Goal: Information Seeking & Learning: Learn about a topic

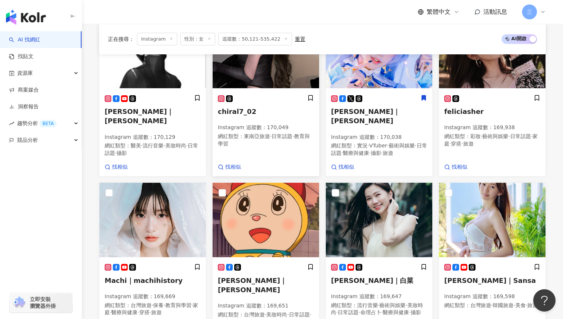
scroll to position [385, 0]
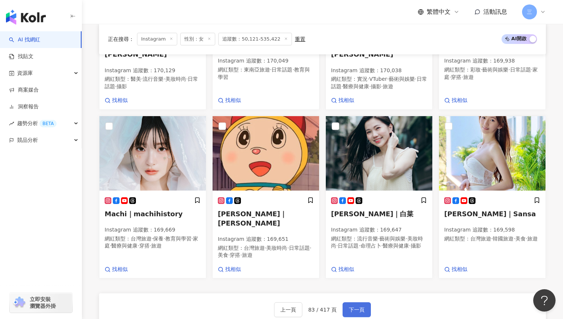
click at [353, 307] on span "下一頁" at bounding box center [357, 310] width 16 height 6
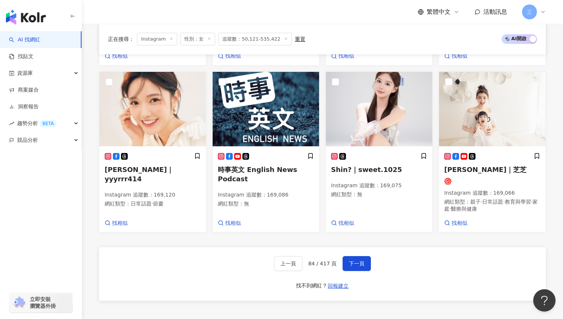
scroll to position [462, 0]
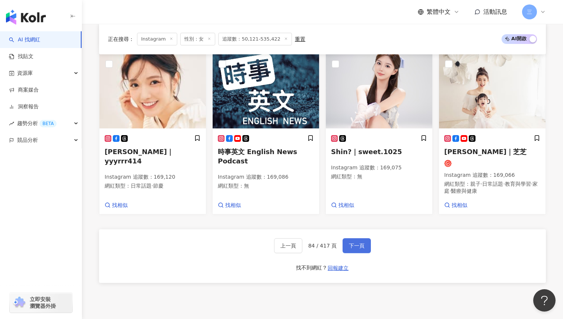
click at [359, 243] on span "下一頁" at bounding box center [357, 246] width 16 height 6
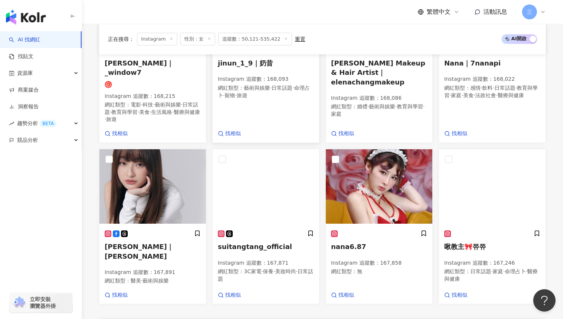
scroll to position [399, 0]
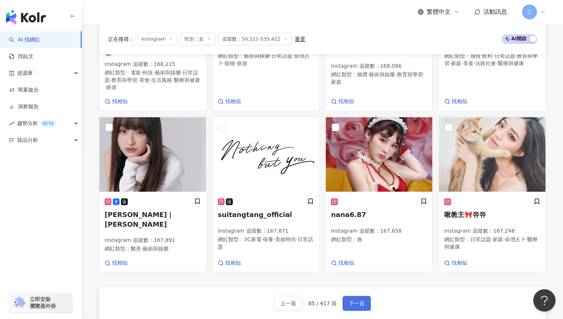
click at [356, 296] on button "下一頁" at bounding box center [357, 303] width 28 height 15
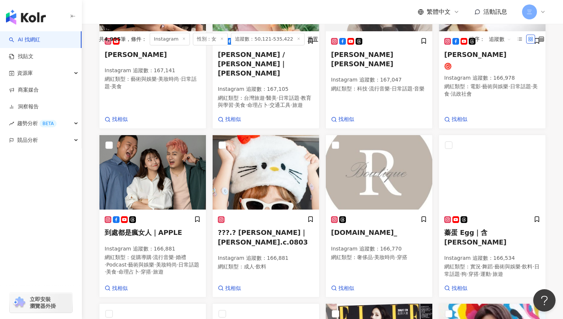
scroll to position [287, 0]
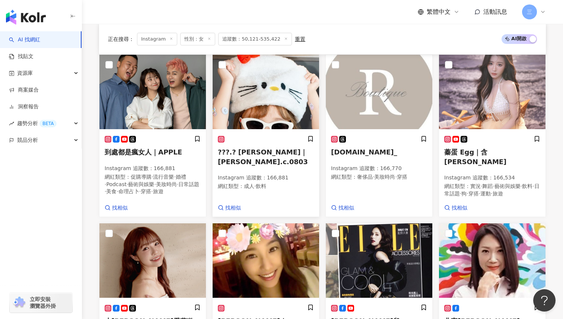
click at [267, 148] on span "???.? 潔晞｜jie.c.0803" at bounding box center [263, 156] width 90 height 17
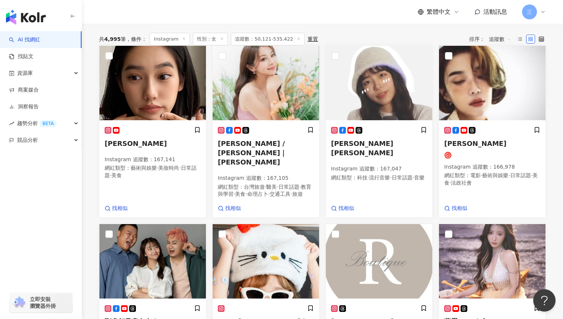
scroll to position [103, 0]
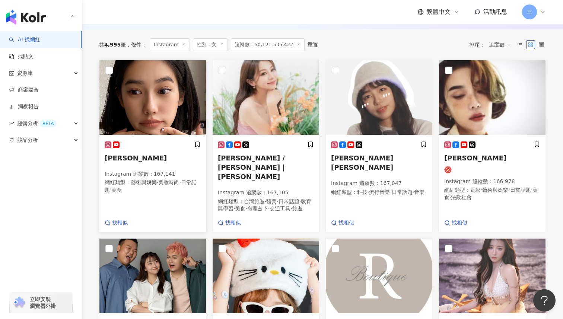
click at [121, 161] on span "[PERSON_NAME]" at bounding box center [136, 158] width 62 height 8
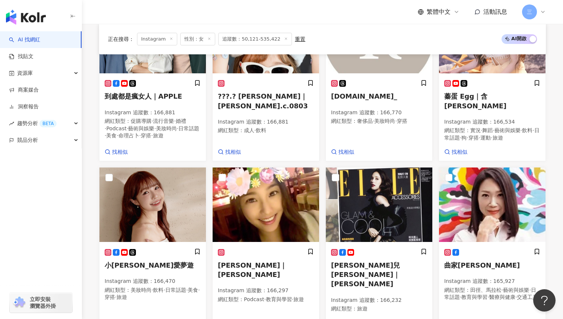
scroll to position [383, 0]
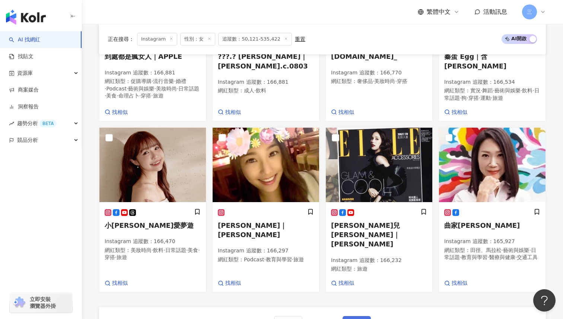
click at [352, 319] on span "下一頁" at bounding box center [357, 324] width 16 height 6
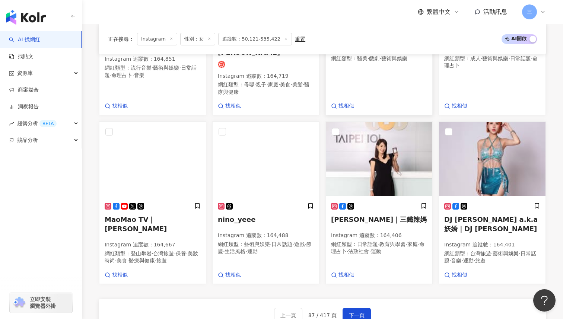
scroll to position [395, 0]
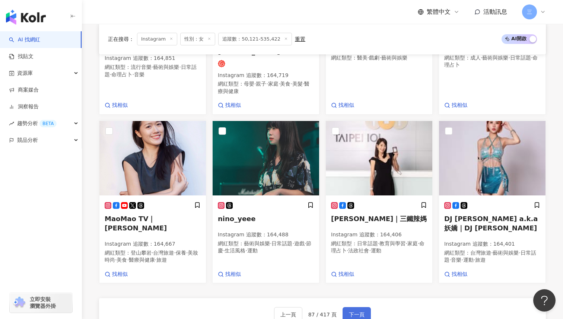
click at [355, 307] on button "下一頁" at bounding box center [357, 314] width 28 height 15
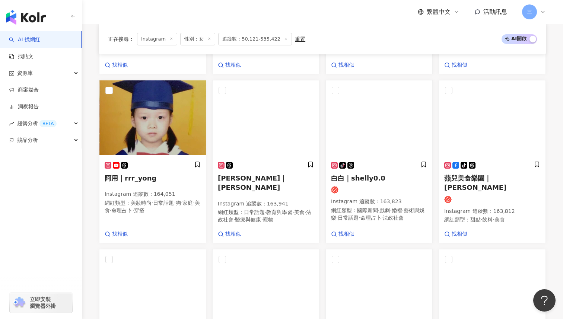
scroll to position [281, 0]
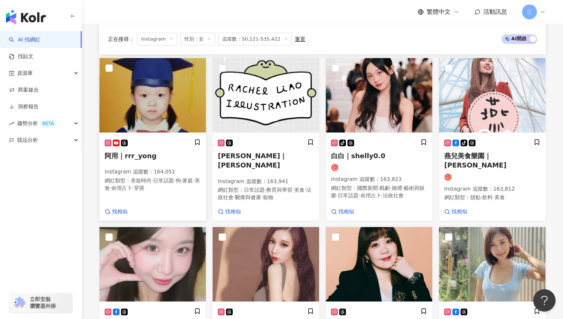
click at [142, 153] on span "阿用｜rrr_yong" at bounding box center [131, 156] width 52 height 8
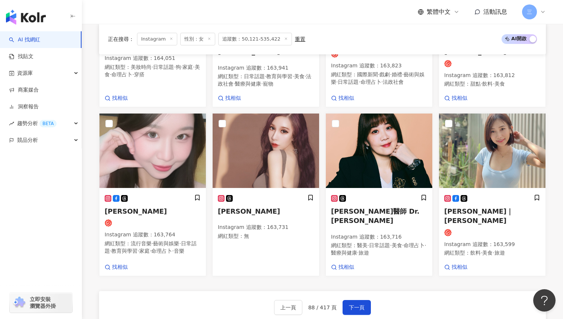
scroll to position [396, 0]
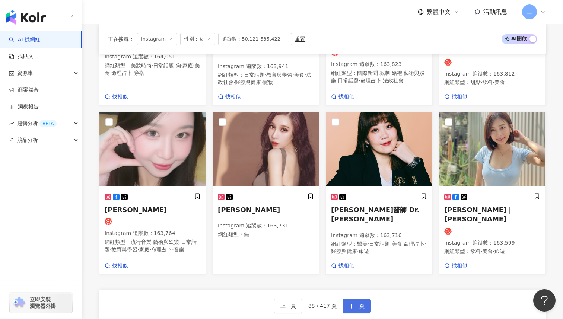
click at [354, 303] on span "下一頁" at bounding box center [357, 306] width 16 height 6
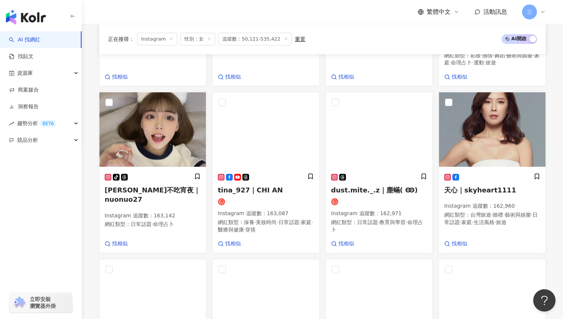
scroll to position [228, 0]
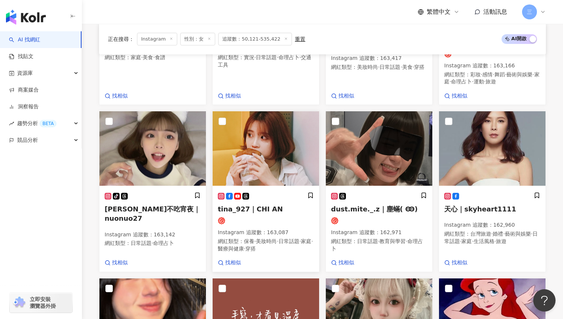
click at [246, 205] on span "tina_927｜CHI AN" at bounding box center [250, 209] width 65 height 8
click at [159, 205] on span "小诺不吃宵夜｜nuonuo27" at bounding box center [153, 213] width 96 height 17
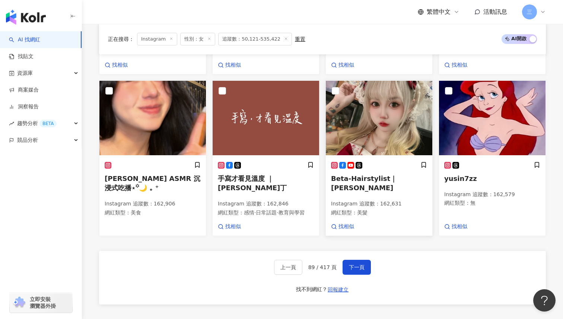
scroll to position [467, 0]
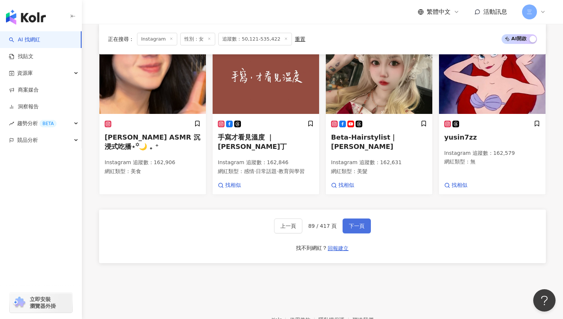
click at [356, 223] on span "下一頁" at bounding box center [357, 226] width 16 height 6
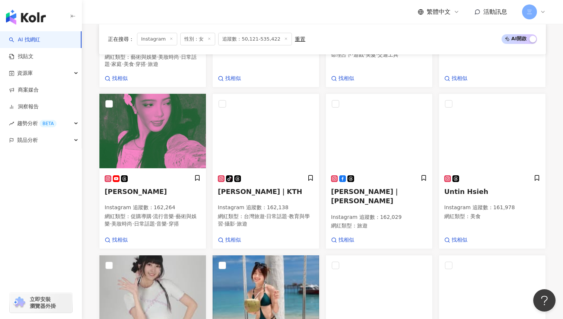
scroll to position [226, 0]
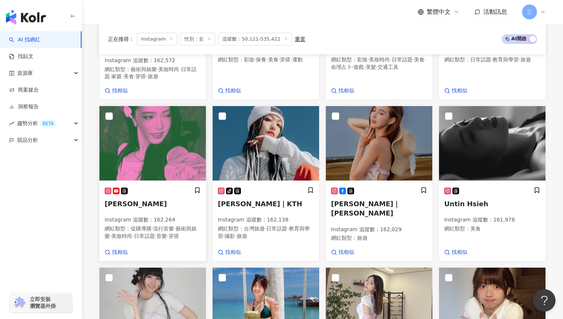
click at [119, 200] on span "Grace雅雅" at bounding box center [136, 204] width 62 height 8
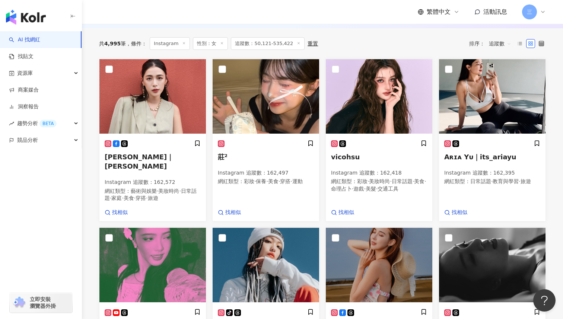
scroll to position [79, 0]
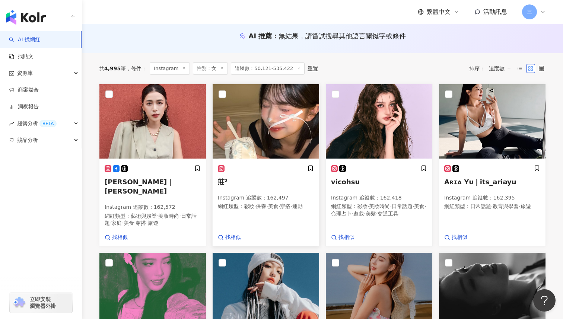
click at [223, 182] on span "莊²" at bounding box center [223, 182] width 10 height 8
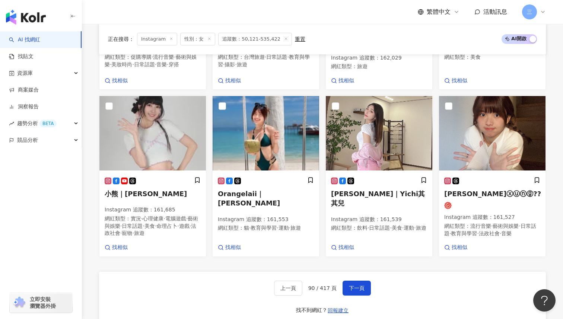
scroll to position [399, 0]
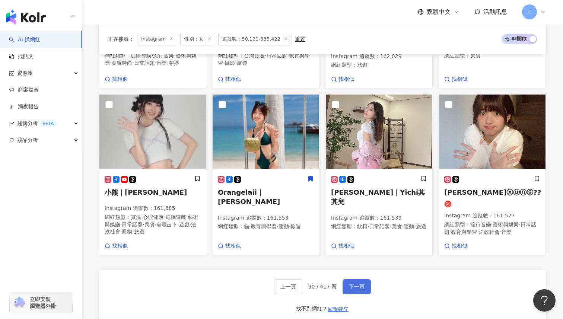
click at [349, 284] on span "下一頁" at bounding box center [357, 287] width 16 height 6
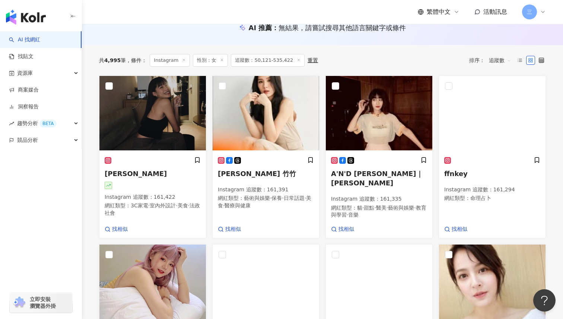
scroll to position [82, 0]
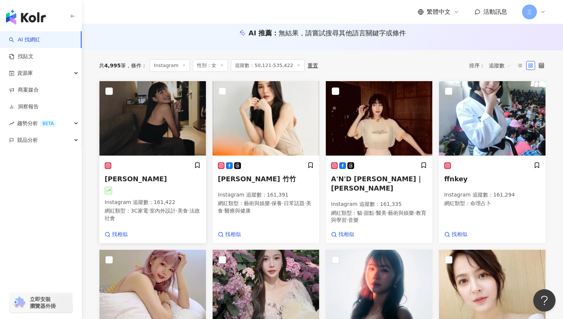
click at [131, 179] on span "[PERSON_NAME]" at bounding box center [136, 179] width 62 height 8
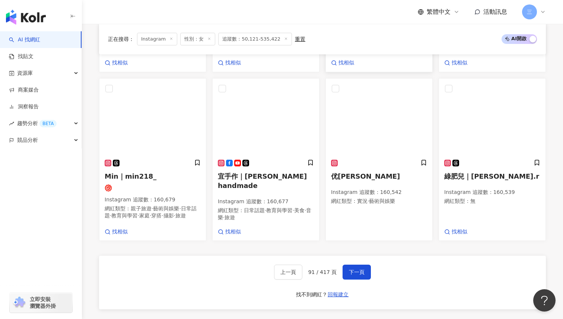
scroll to position [495, 0]
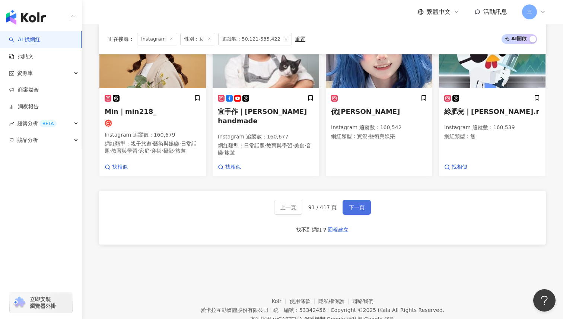
click at [357, 204] on span "下一頁" at bounding box center [357, 207] width 16 height 6
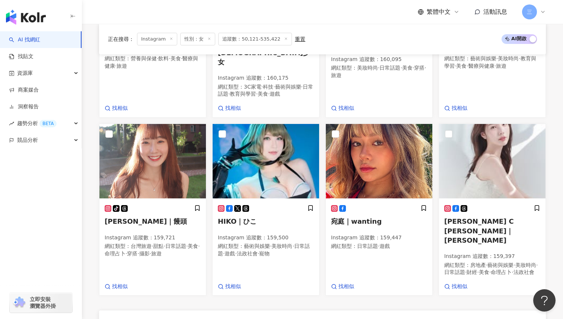
scroll to position [368, 0]
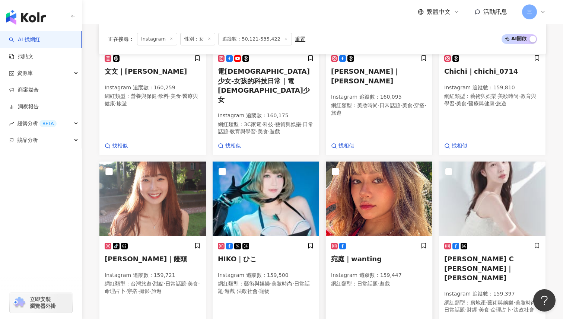
click at [356, 255] on span "宛庭｜wanting" at bounding box center [356, 259] width 51 height 8
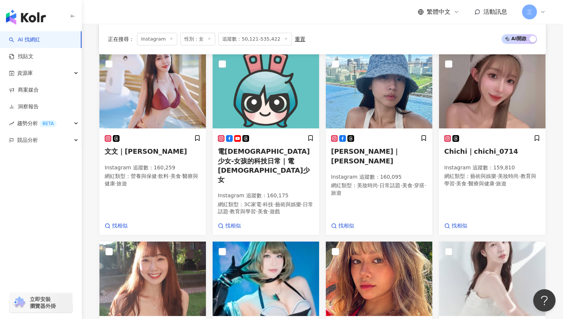
scroll to position [260, 0]
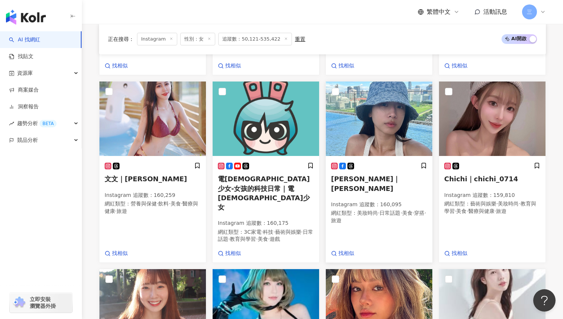
click at [377, 175] on span "趙岱新Dacie Chao｜趙岱新" at bounding box center [365, 183] width 69 height 17
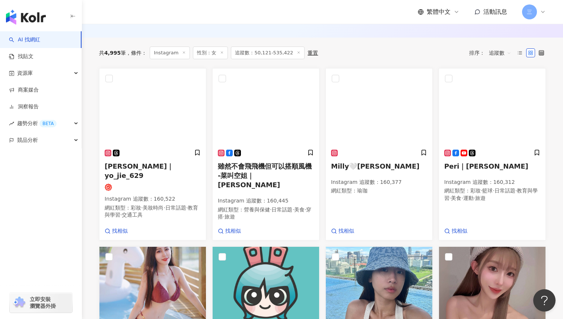
scroll to position [94, 0]
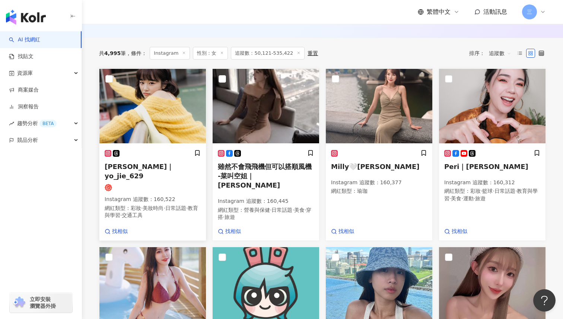
click at [145, 167] on span "佑潔｜yo_jie_629" at bounding box center [139, 171] width 69 height 17
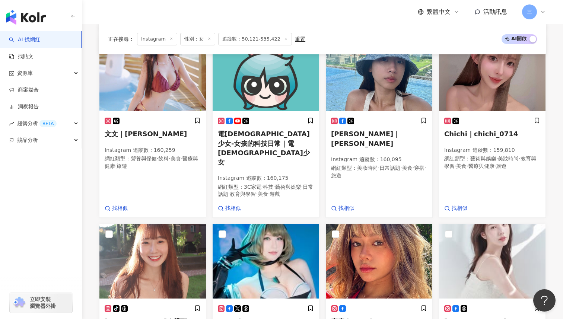
scroll to position [396, 0]
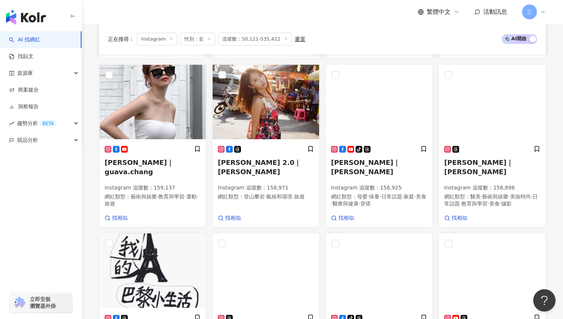
scroll to position [241, 0]
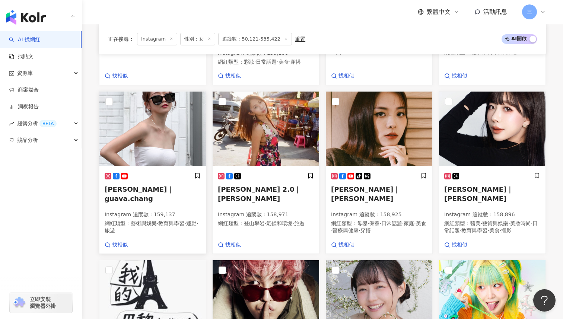
click at [153, 188] on span "Zoe Chang｜guava.chang" at bounding box center [139, 194] width 69 height 17
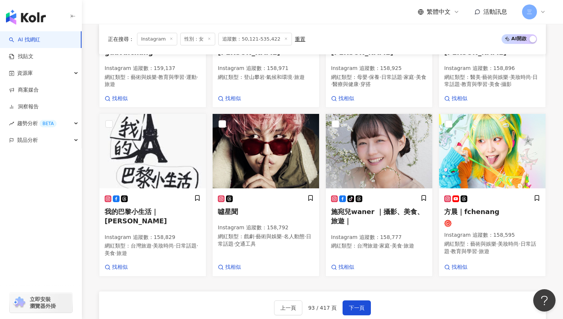
scroll to position [424, 0]
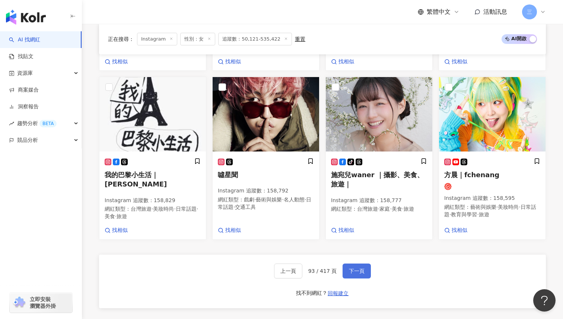
click at [356, 264] on button "下一頁" at bounding box center [357, 271] width 28 height 15
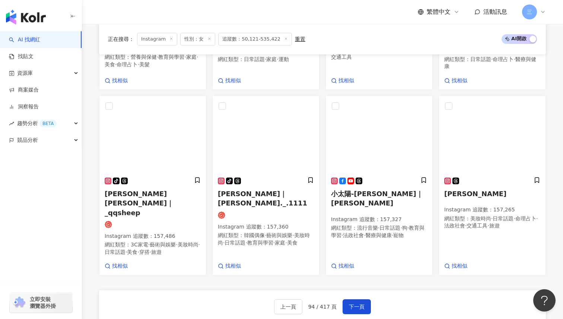
scroll to position [387, 0]
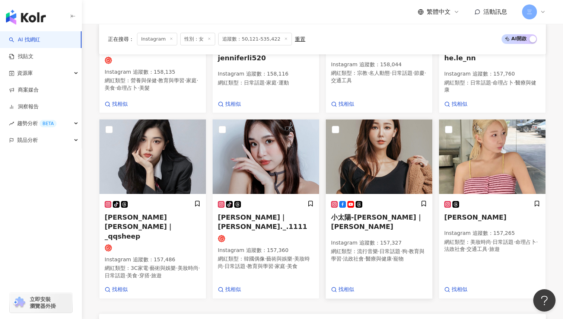
click at [362, 213] on span "小太陽-楊楊 Milly Yang｜Milly Yang" at bounding box center [377, 221] width 92 height 17
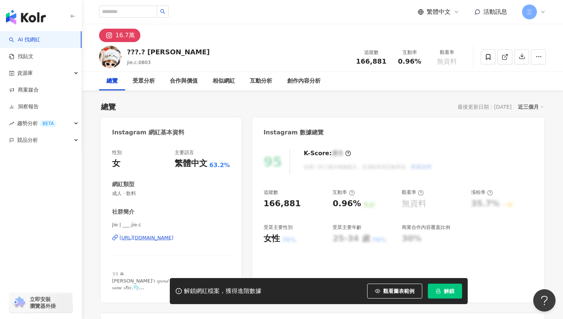
click at [169, 237] on div "https://www.instagram.com/___.jie.c/" at bounding box center [147, 238] width 54 height 7
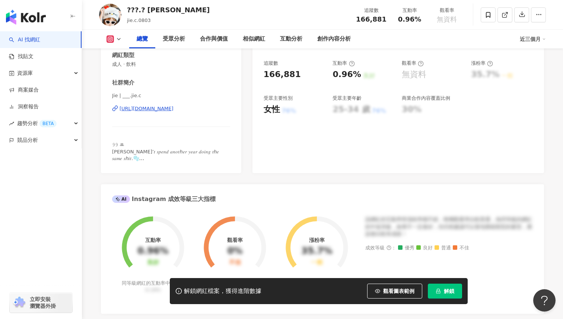
scroll to position [114, 0]
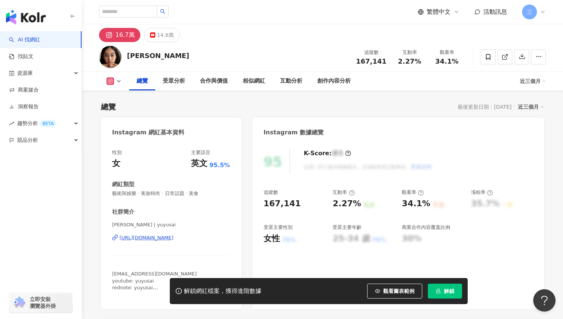
scroll to position [28, 0]
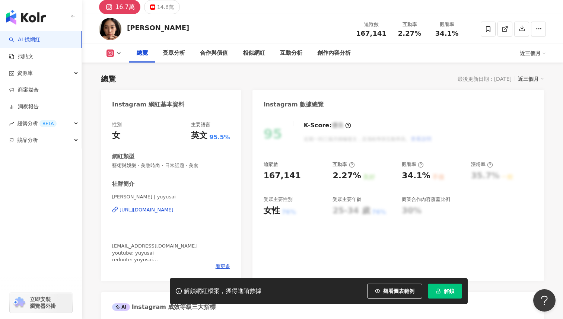
click at [174, 210] on div "https://www.instagram.com/yuyusai/" at bounding box center [147, 210] width 54 height 7
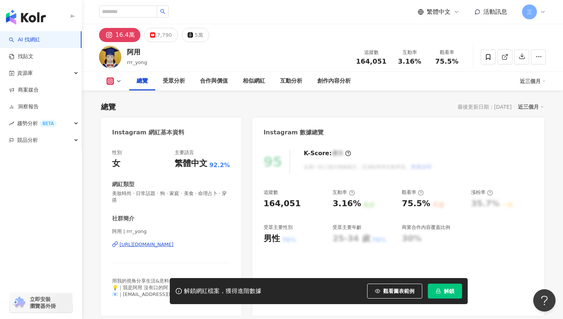
click at [174, 241] on div "https://www.instagram.com/rrr_yong/" at bounding box center [147, 244] width 54 height 7
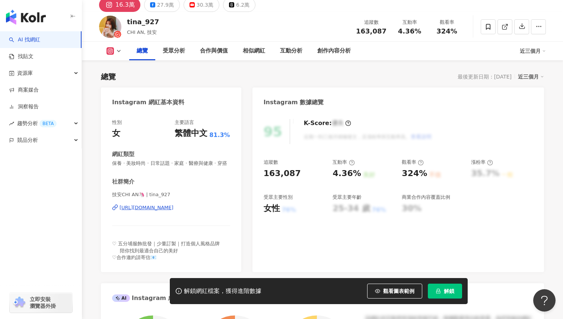
click at [174, 210] on div "[URL][DOMAIN_NAME]" at bounding box center [147, 207] width 54 height 7
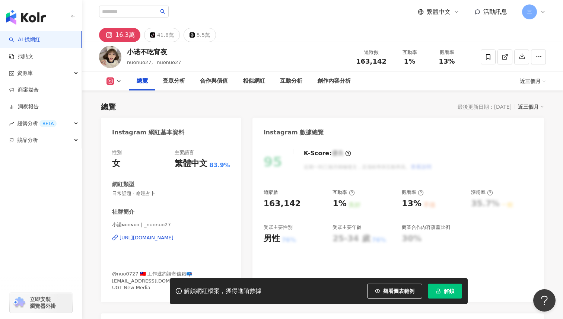
scroll to position [48, 0]
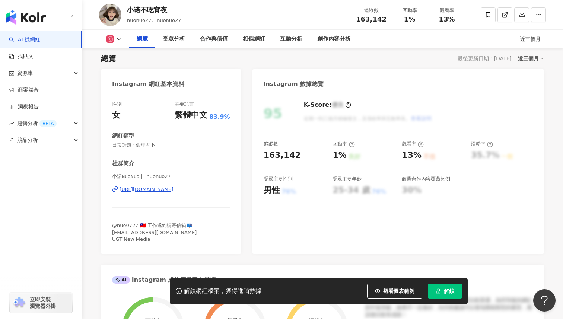
click at [165, 191] on div "[URL][DOMAIN_NAME]" at bounding box center [147, 189] width 54 height 7
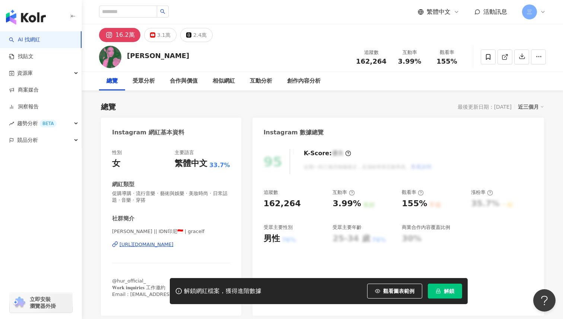
click at [172, 243] on div "[URL][DOMAIN_NAME]" at bounding box center [147, 244] width 54 height 7
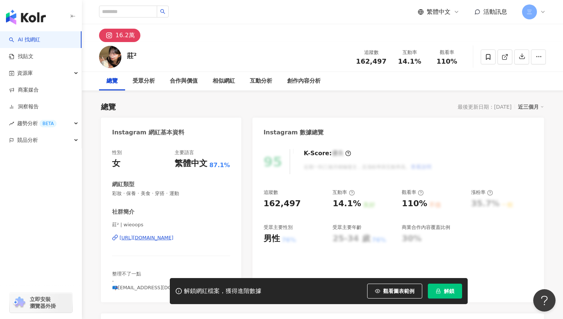
click at [174, 239] on div "https://www.instagram.com/wieoops/" at bounding box center [147, 238] width 54 height 7
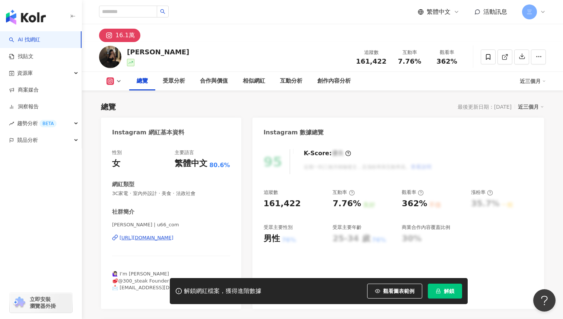
scroll to position [133, 0]
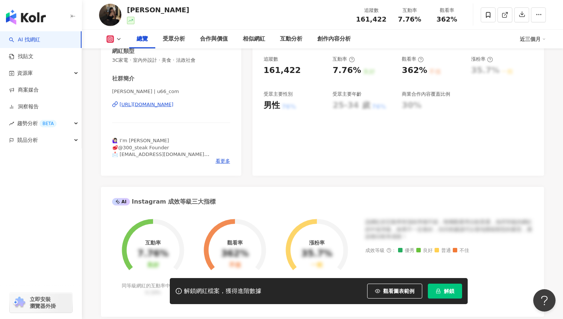
click at [174, 106] on div "[URL][DOMAIN_NAME]" at bounding box center [147, 104] width 54 height 7
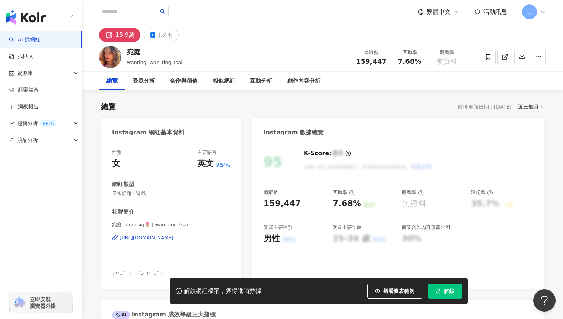
click at [174, 239] on div "https://www.instagram.com/wan_ting_tsai_/" at bounding box center [147, 238] width 54 height 7
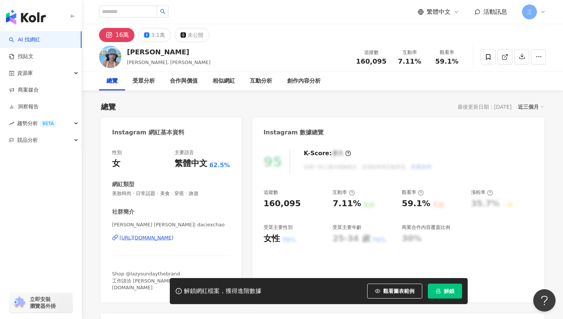
click at [174, 237] on div "[URL][DOMAIN_NAME]" at bounding box center [147, 238] width 54 height 7
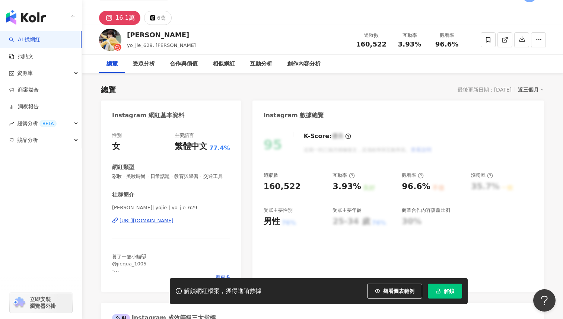
scroll to position [18, 0]
click at [174, 221] on div "https://www.instagram.com/yo_jie_629/" at bounding box center [147, 220] width 54 height 7
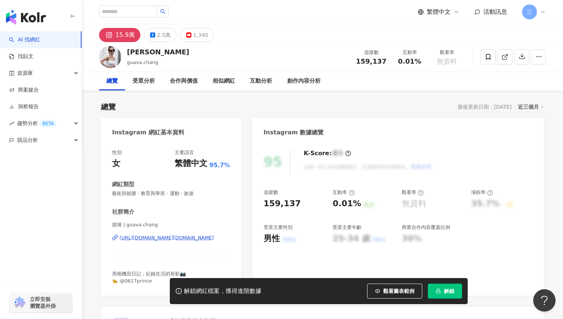
click at [180, 238] on div "[URL][DOMAIN_NAME][DOMAIN_NAME]" at bounding box center [167, 238] width 94 height 7
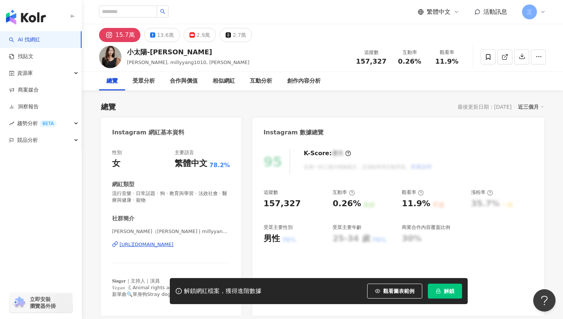
click at [174, 241] on div "[URL][DOMAIN_NAME]" at bounding box center [147, 244] width 54 height 7
